Goal: Check status: Verify the current state of an ongoing process or item

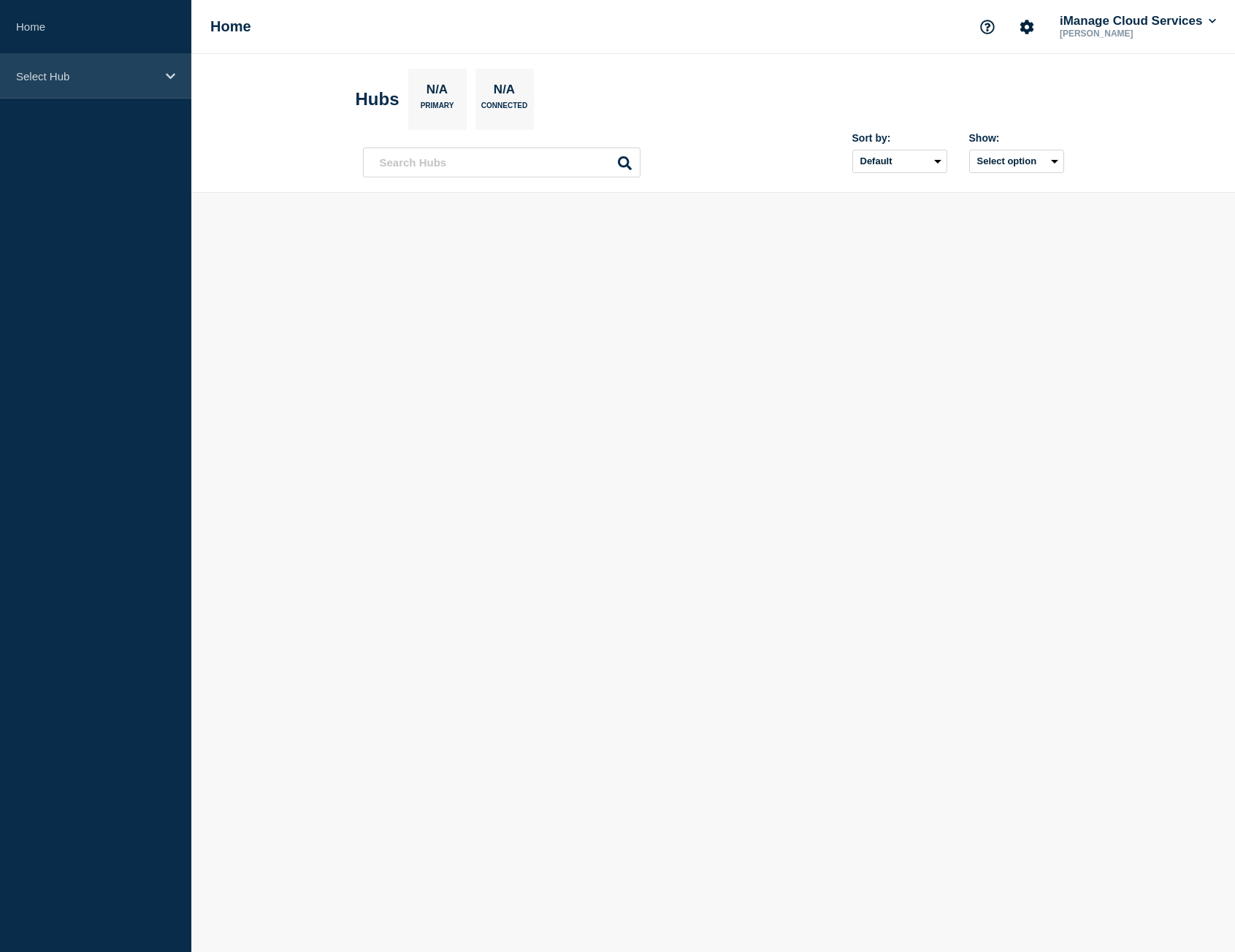
click at [109, 84] on div "Select Hub" at bounding box center [96, 76] width 192 height 45
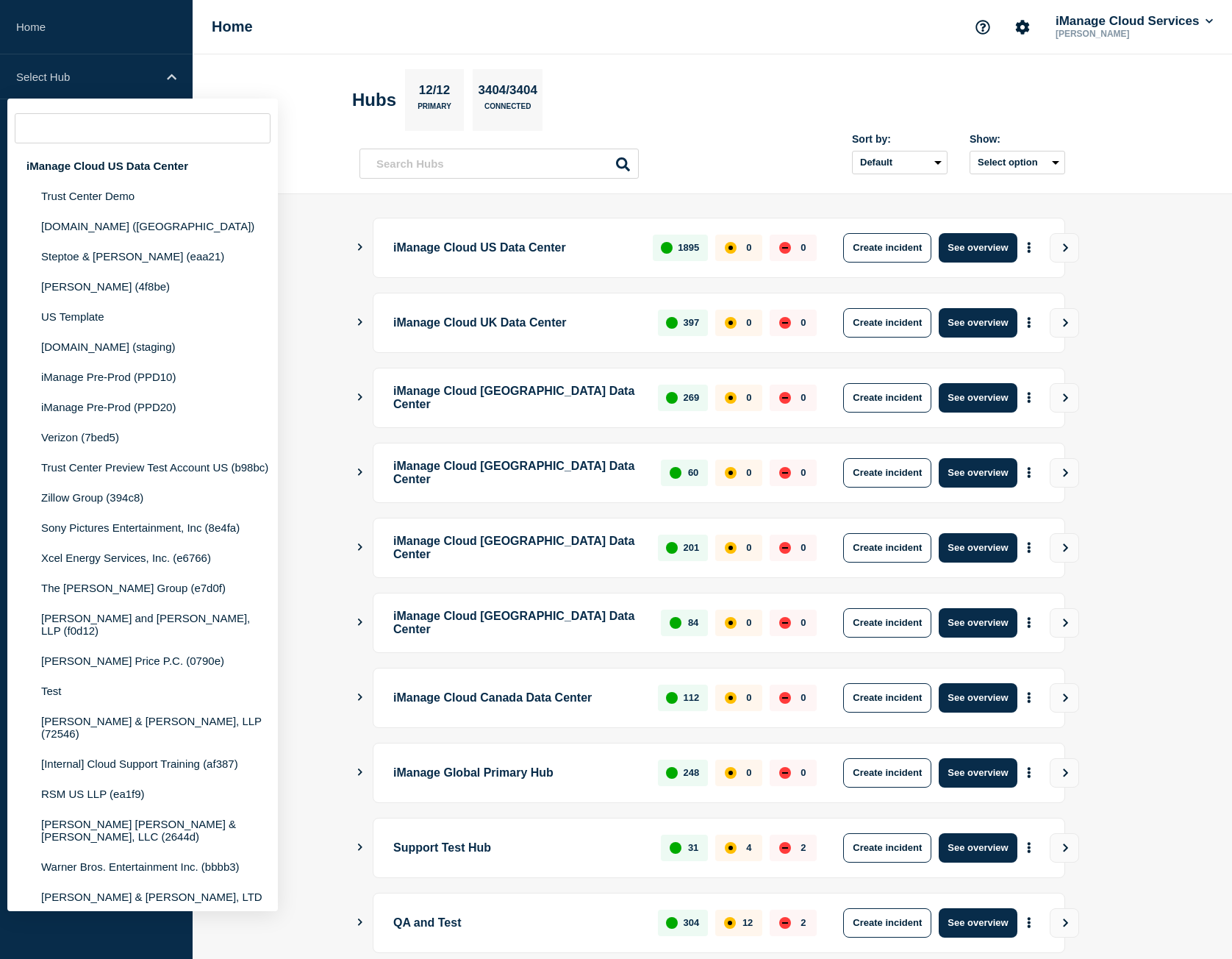
click at [323, 231] on main "iManage Cloud US Data Center 1895 0 0 Create incident See overview iManage Clou…" at bounding box center [712, 618] width 1039 height 848
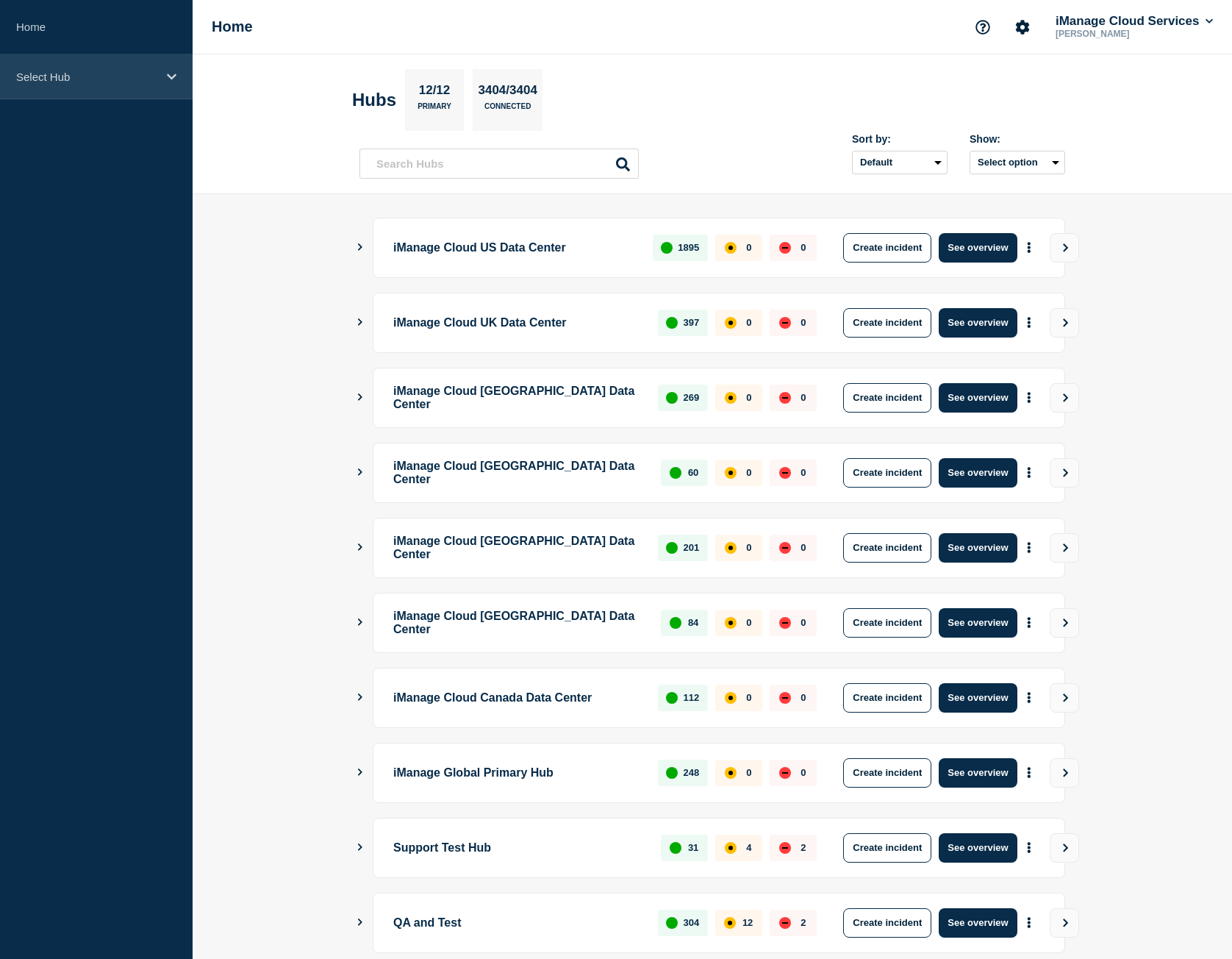
click at [110, 88] on div "Select Hub" at bounding box center [96, 77] width 193 height 45
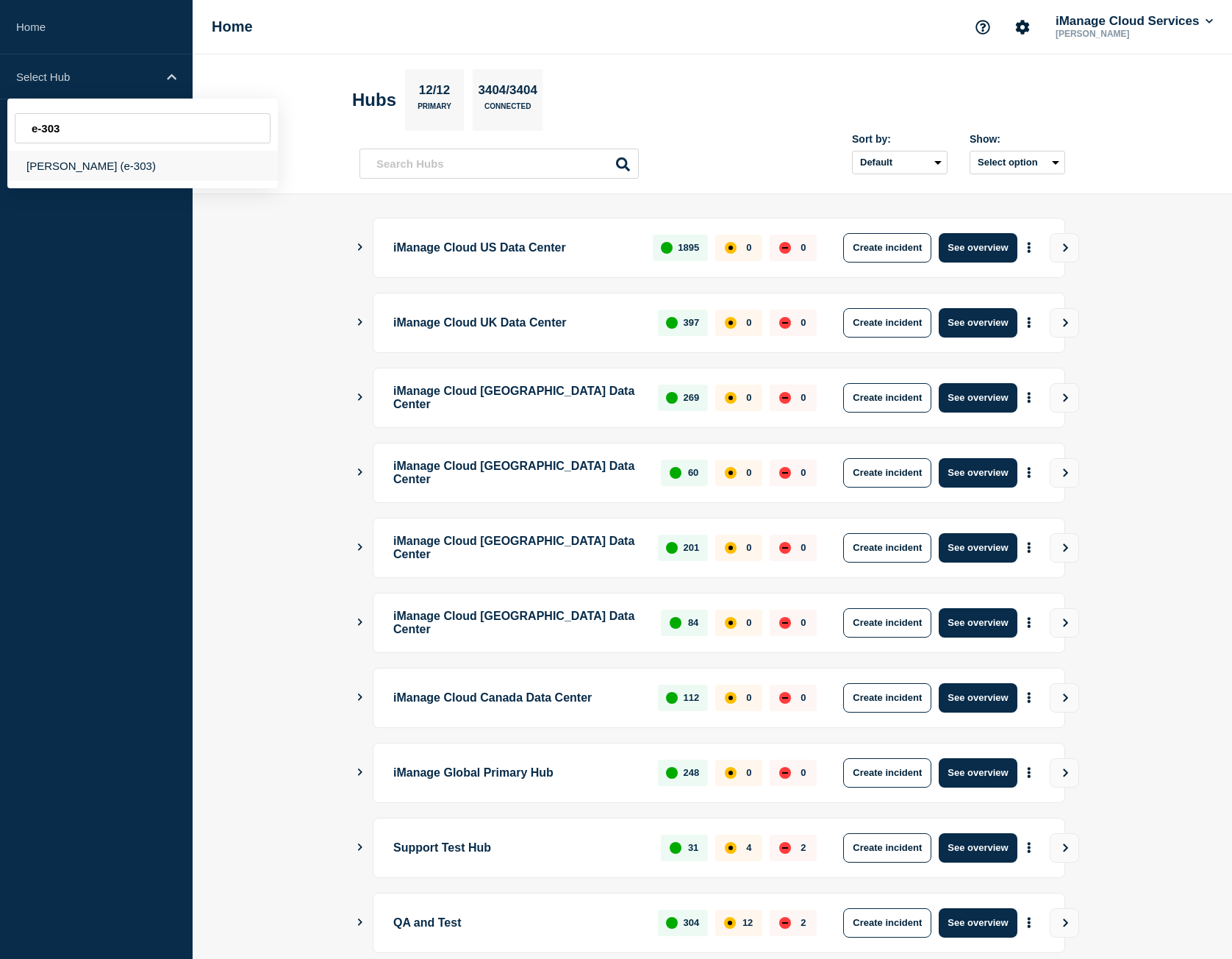
type input "e-303"
click at [179, 173] on div "[PERSON_NAME] (e-303)" at bounding box center [142, 166] width 271 height 30
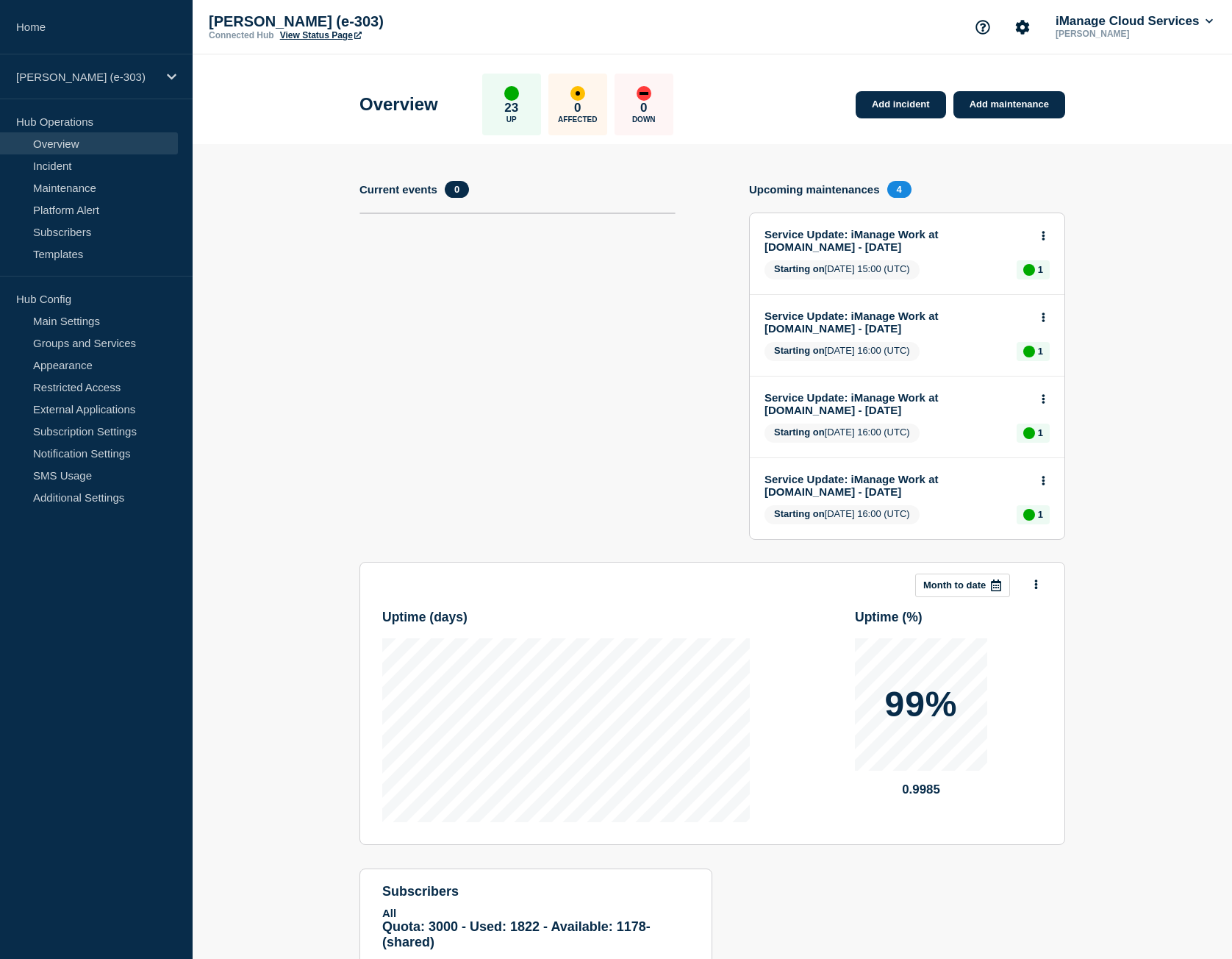
click at [323, 35] on link "View Status Page" at bounding box center [320, 35] width 81 height 10
